Goal: Task Accomplishment & Management: Manage account settings

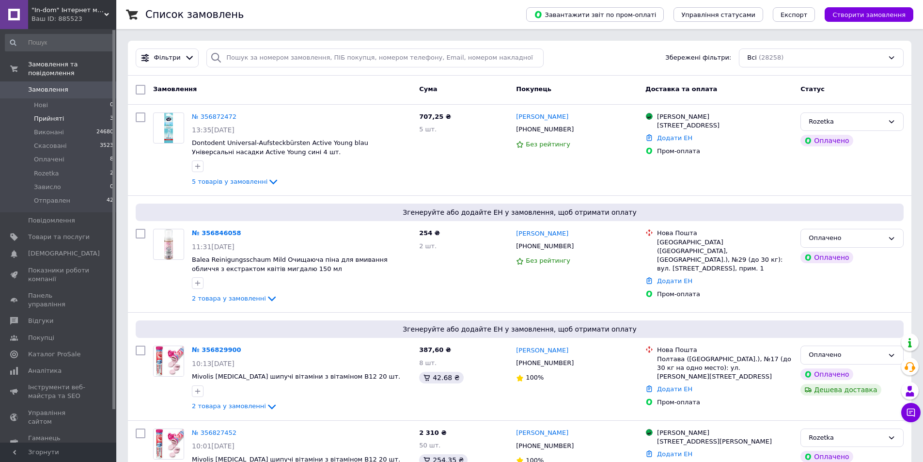
click at [59, 114] on span "Прийняті" at bounding box center [49, 118] width 30 height 9
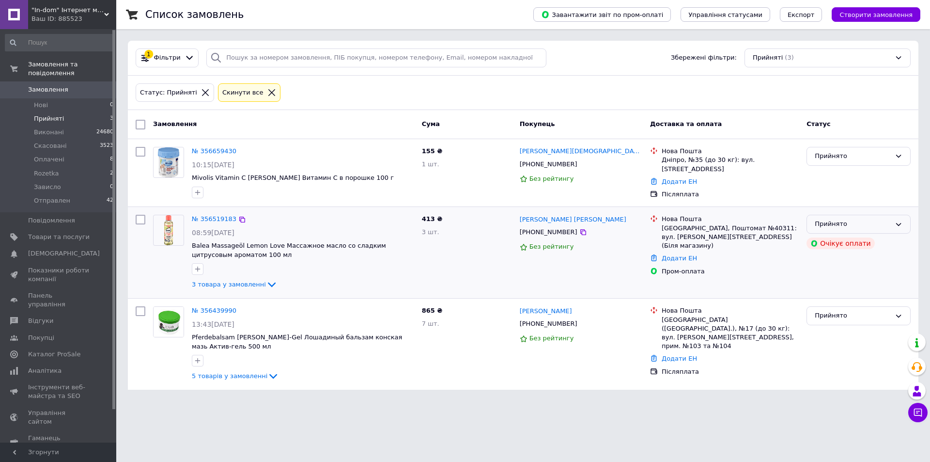
click at [884, 225] on div "Прийнято" at bounding box center [853, 224] width 76 height 10
click at [834, 257] on li "Скасовано" at bounding box center [858, 262] width 103 height 18
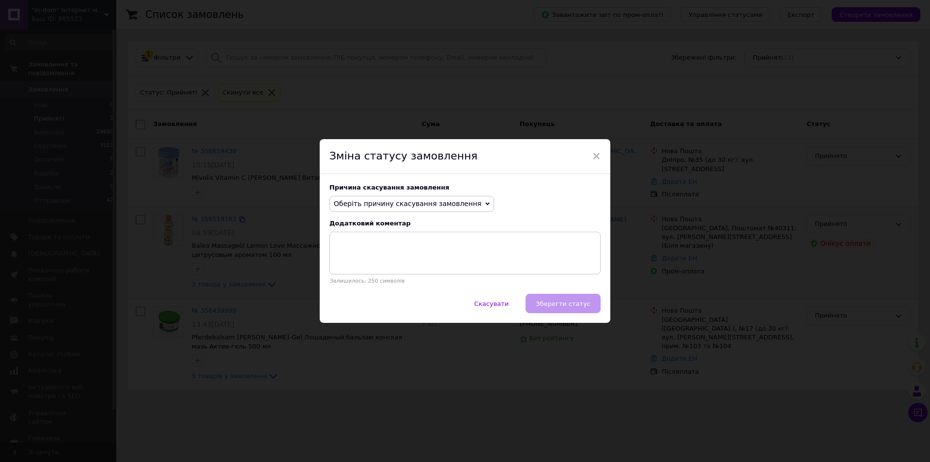
click at [439, 210] on span "Оберіть причину скасування замовлення" at bounding box center [411, 204] width 165 height 16
click at [374, 252] on li "Оплата не надійшла" at bounding box center [412, 250] width 164 height 14
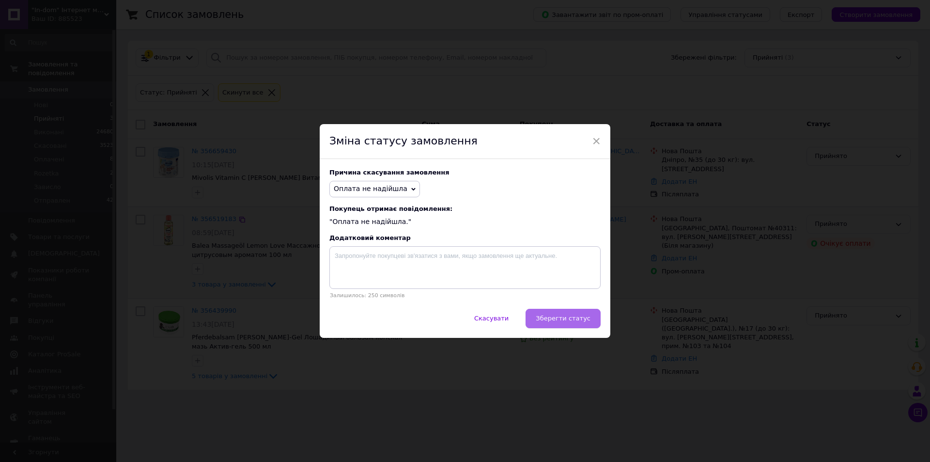
click at [581, 316] on span "Зберегти статус" at bounding box center [563, 317] width 55 height 7
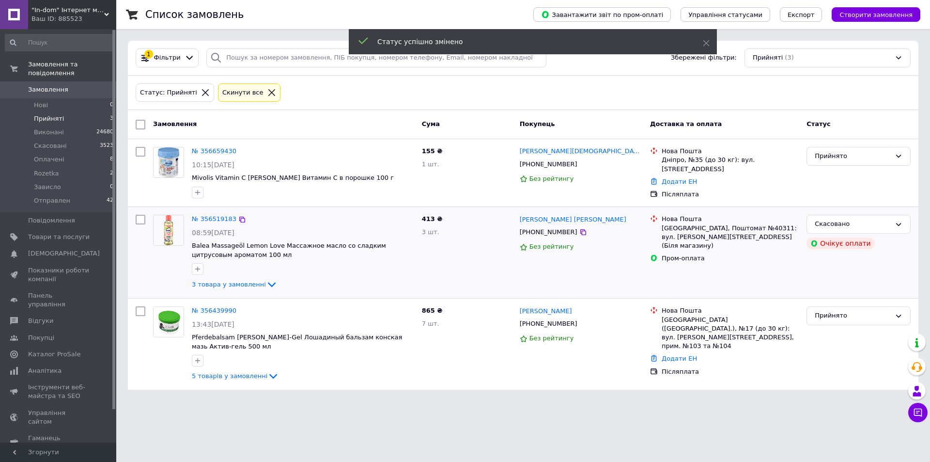
click at [849, 318] on div "Прийнято" at bounding box center [853, 316] width 76 height 10
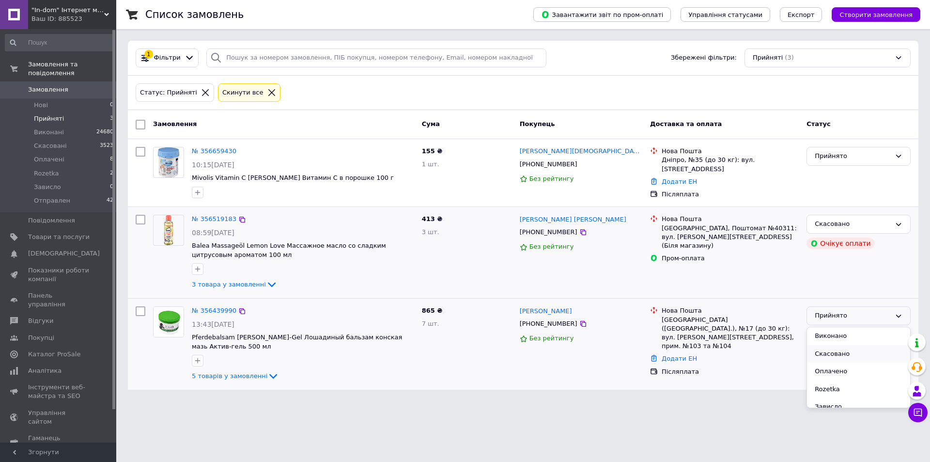
click at [838, 356] on li "Скасовано" at bounding box center [858, 354] width 103 height 18
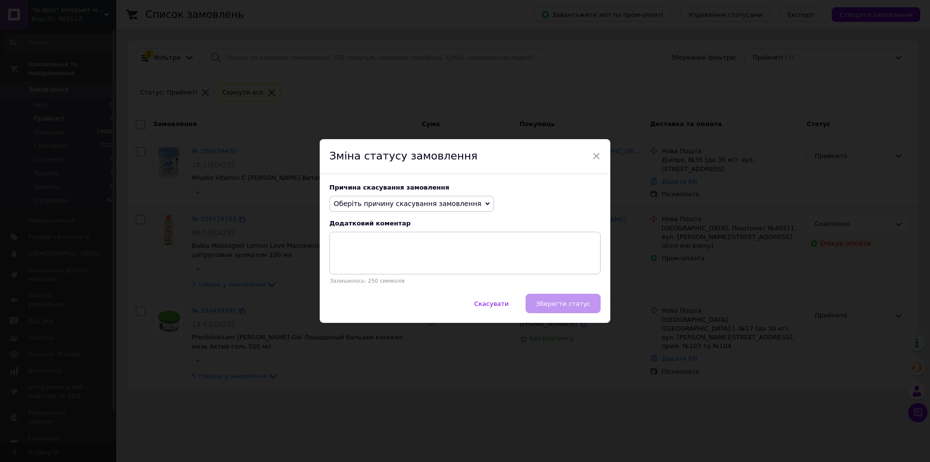
click at [373, 206] on span "Оберіть причину скасування замовлення" at bounding box center [408, 204] width 148 height 8
click at [381, 309] on li "Інше" at bounding box center [412, 304] width 164 height 14
click at [398, 266] on textarea at bounding box center [464, 253] width 271 height 43
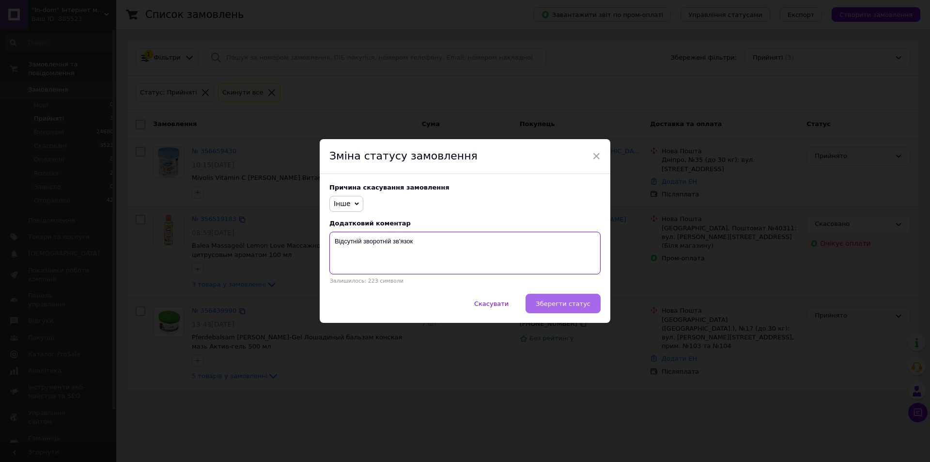
type textarea "Відсутній зворотній зв'язок"
click at [566, 307] on span "Зберегти статус" at bounding box center [563, 303] width 55 height 7
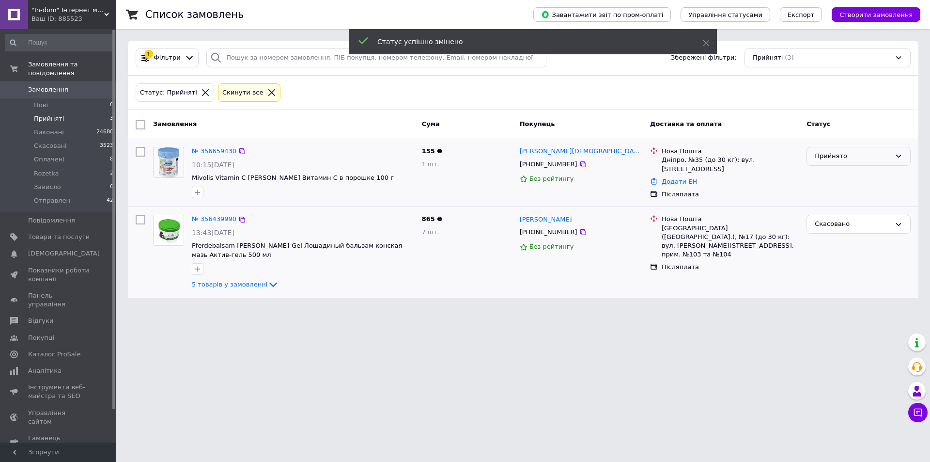
click at [858, 150] on div "Прийнято" at bounding box center [859, 156] width 104 height 19
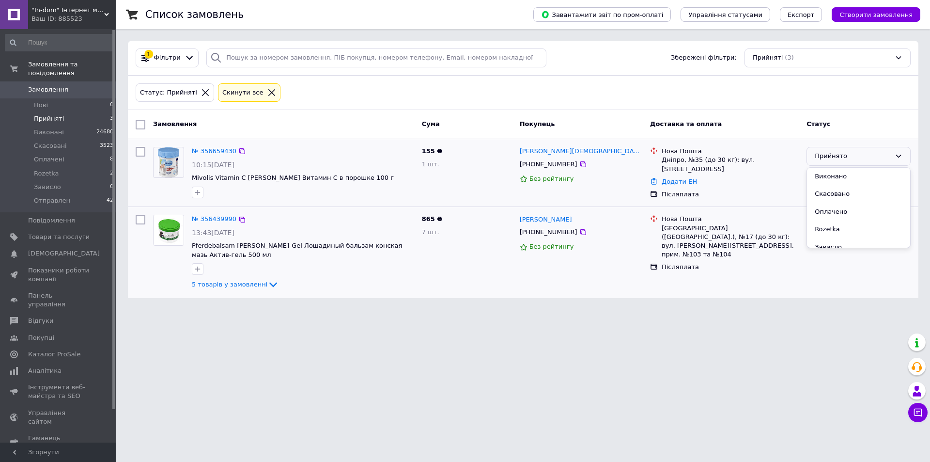
click at [841, 192] on li "Скасовано" at bounding box center [858, 194] width 103 height 18
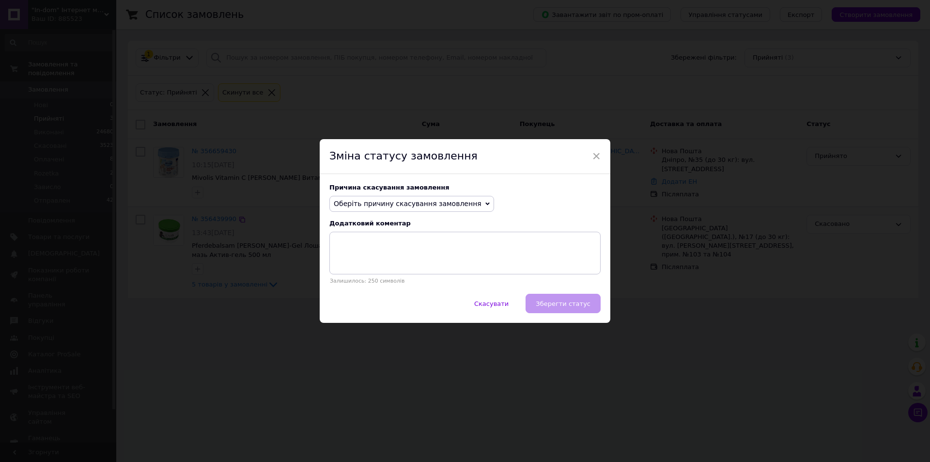
click at [389, 209] on span "Оберіть причину скасування замовлення" at bounding box center [411, 204] width 165 height 16
click at [365, 304] on li "Інше" at bounding box center [412, 304] width 164 height 14
click at [369, 258] on textarea at bounding box center [464, 253] width 271 height 43
paste textarea "Відсутній зворотній зв'язок"
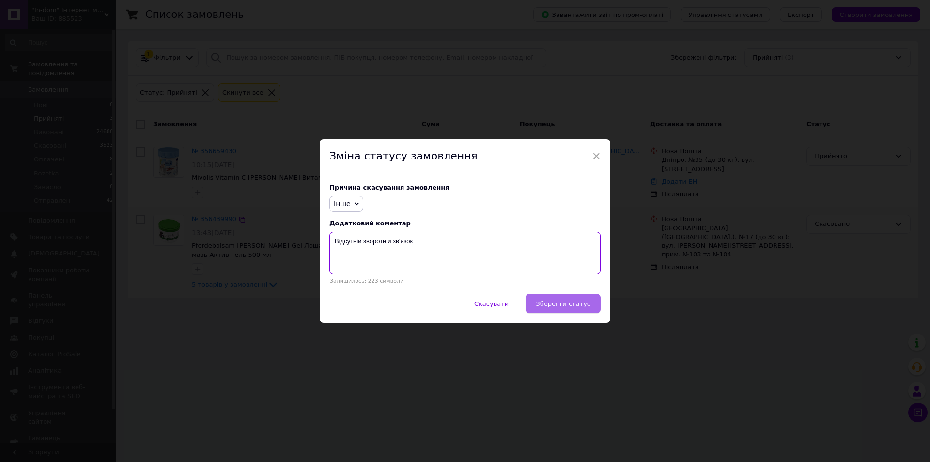
type textarea "Відсутній зворотній зв'язок"
click at [578, 309] on button "Зберегти статус" at bounding box center [563, 303] width 75 height 19
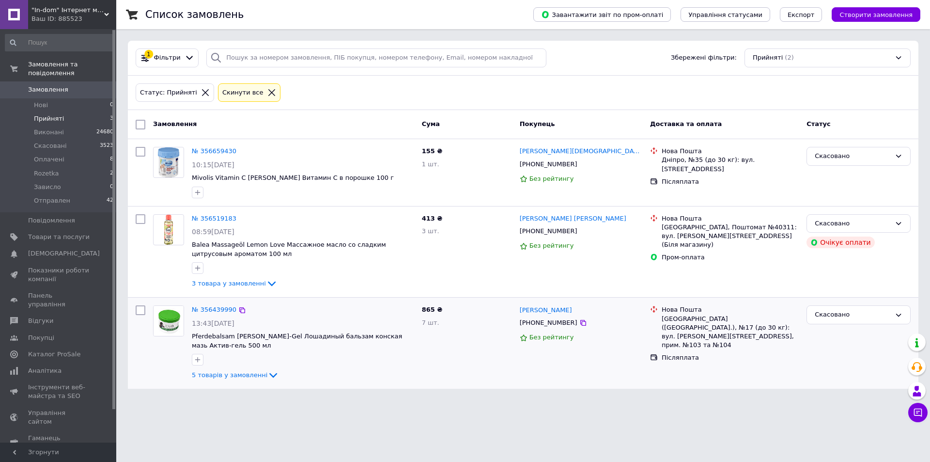
click at [35, 85] on span "Замовлення" at bounding box center [48, 89] width 40 height 9
